Goal: Task Accomplishment & Management: Use online tool/utility

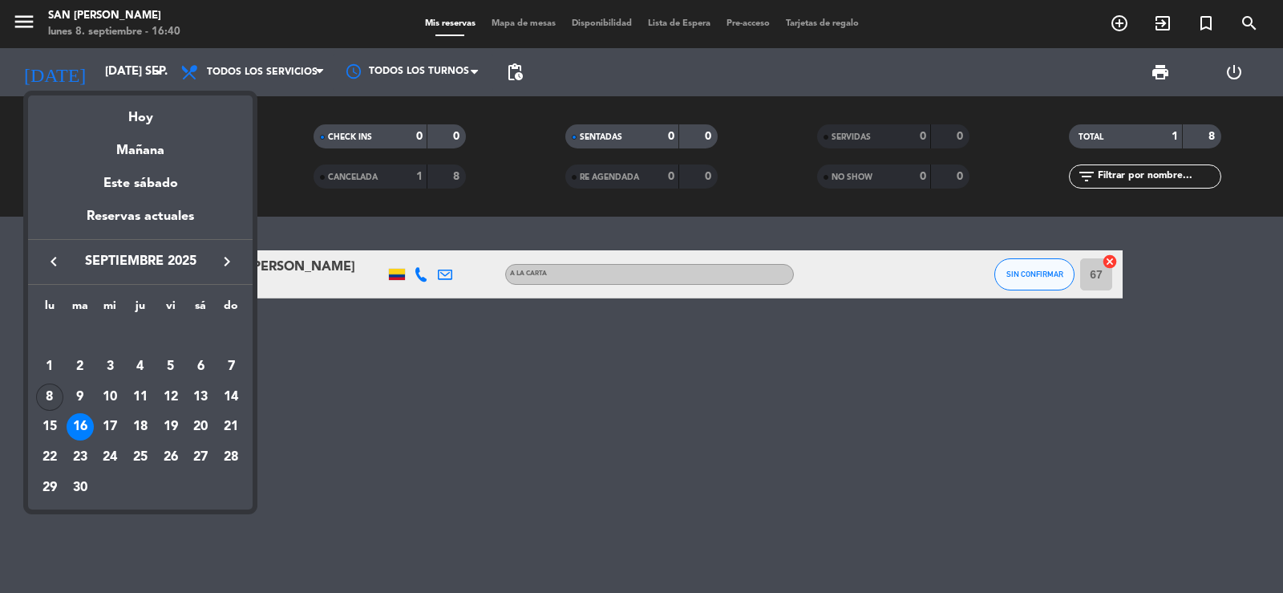
click at [54, 397] on div "8" at bounding box center [49, 396] width 27 height 27
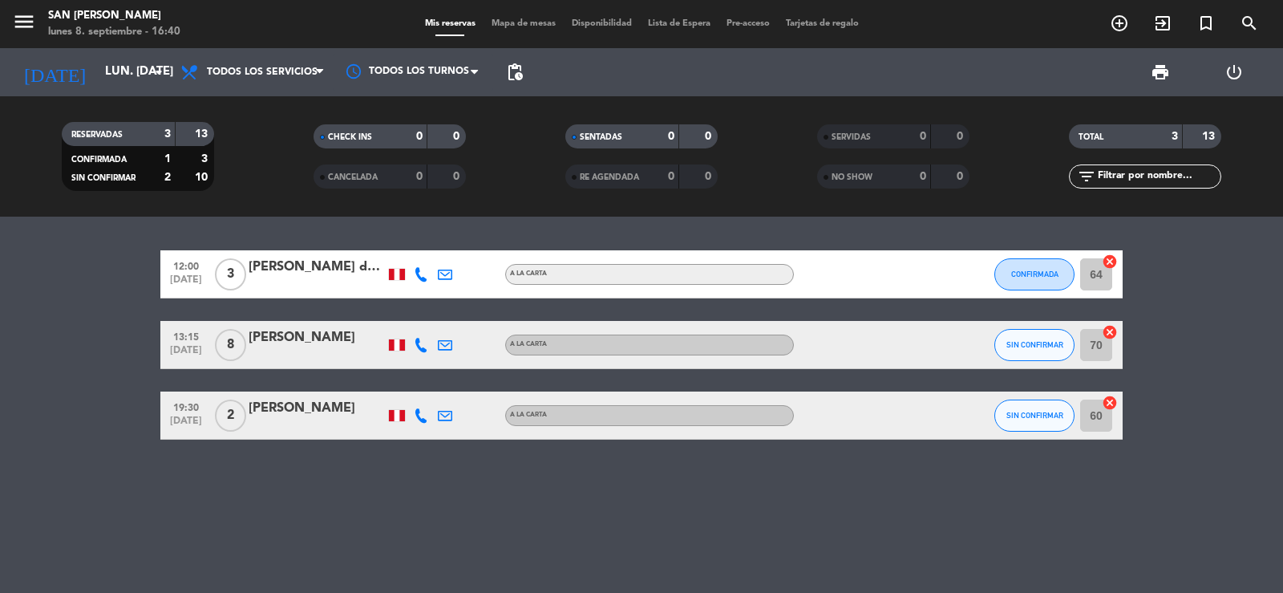
click at [417, 419] on icon at bounding box center [421, 415] width 14 height 14
click at [432, 384] on span "content_paste" at bounding box center [438, 389] width 12 height 12
click at [446, 412] on icon at bounding box center [445, 415] width 14 height 14
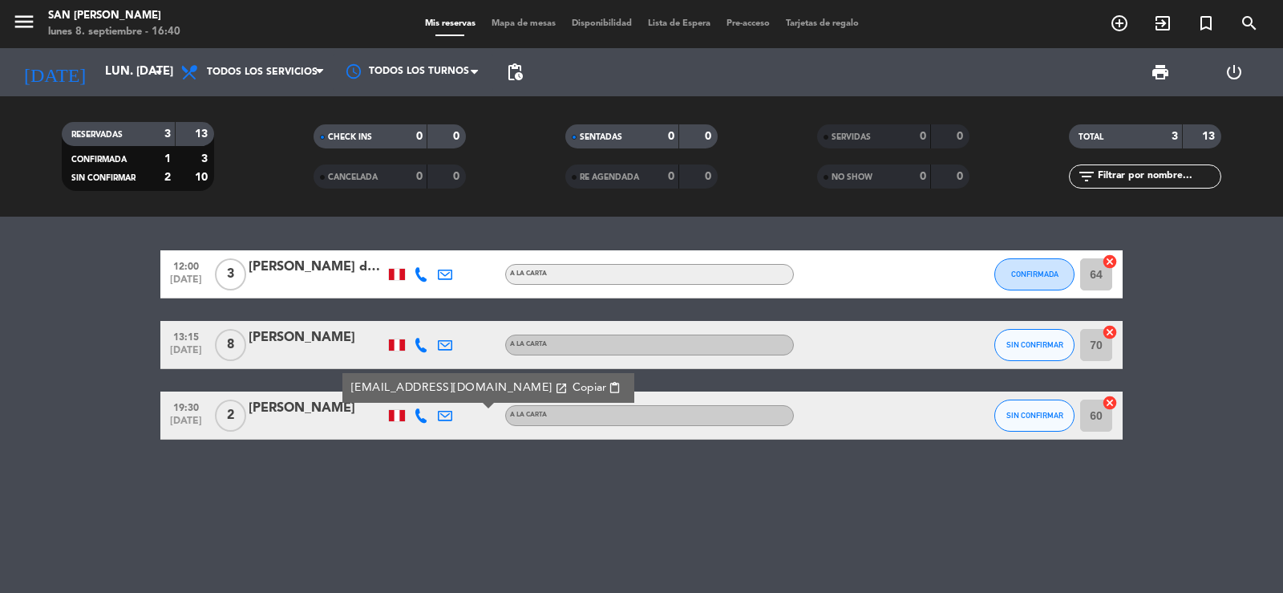
click at [573, 383] on span "Copiar" at bounding box center [590, 387] width 34 height 17
click at [97, 77] on input "lun. [DATE]" at bounding box center [174, 72] width 155 height 30
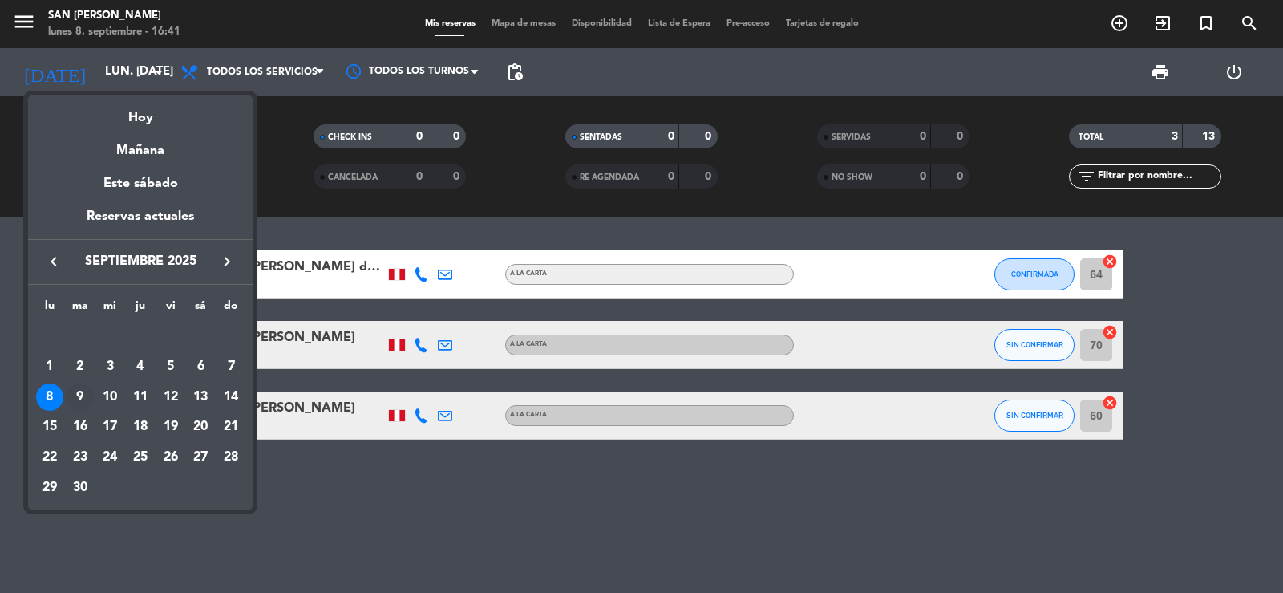
click at [84, 398] on div "9" at bounding box center [80, 396] width 27 height 27
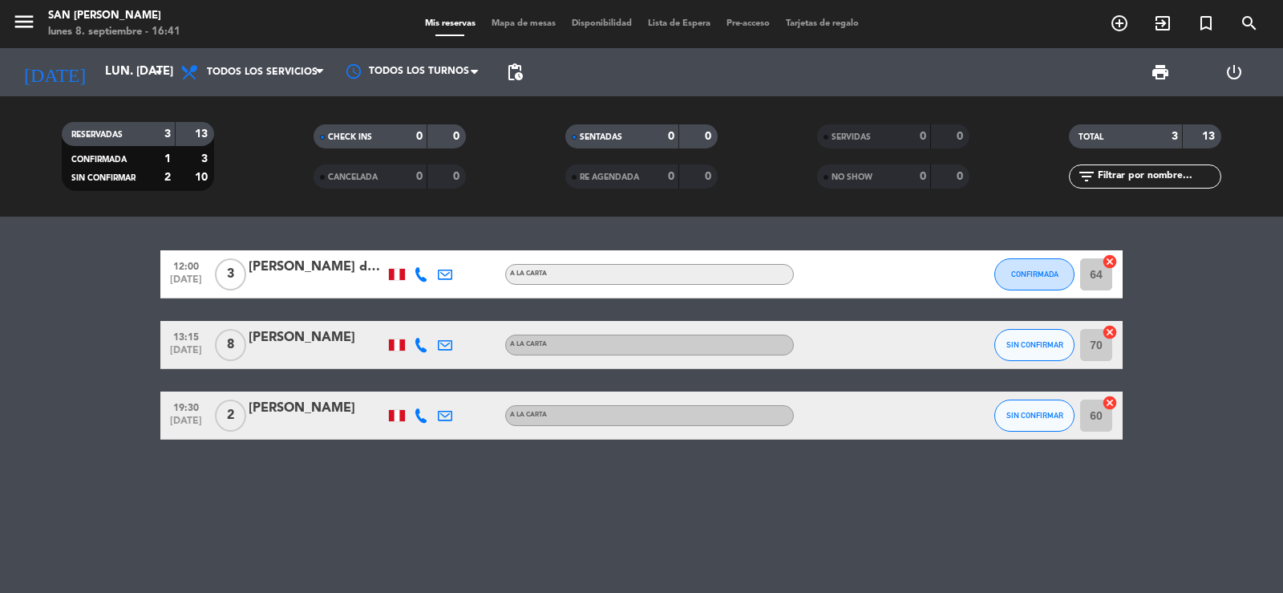
type input "[DATE] sep."
click at [418, 415] on icon at bounding box center [421, 415] width 14 height 14
click at [432, 388] on span "content_paste" at bounding box center [438, 389] width 12 height 12
click at [440, 409] on icon at bounding box center [445, 415] width 14 height 14
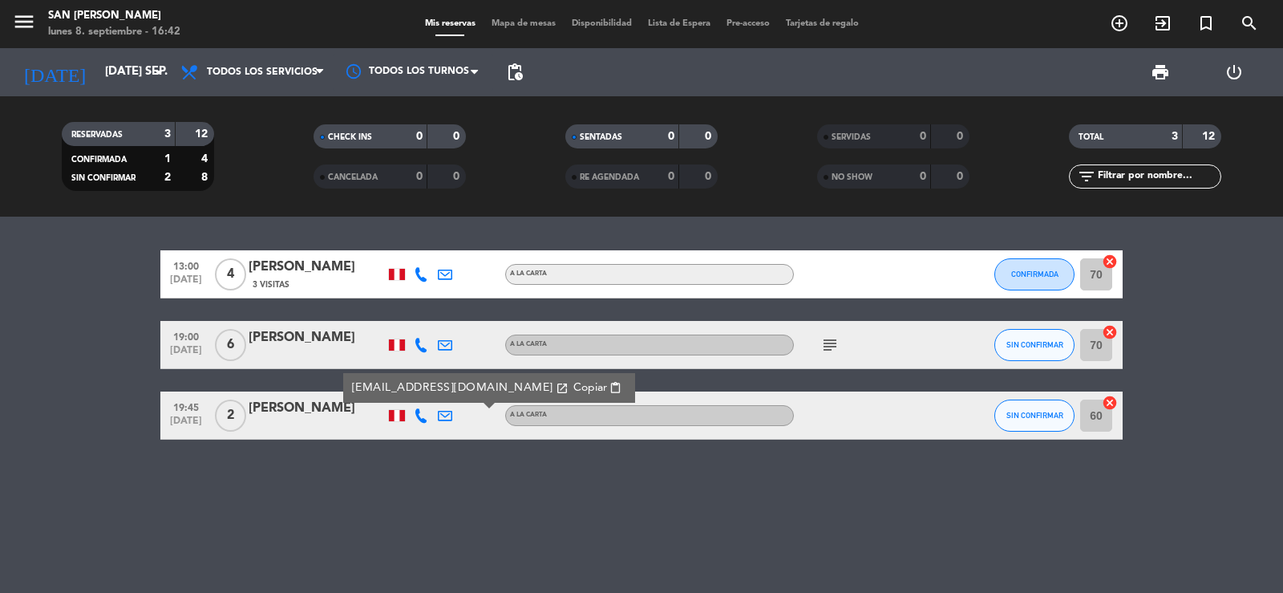
click at [569, 384] on button "Copiar content_paste" at bounding box center [598, 388] width 59 height 18
